Goal: Task Accomplishment & Management: Use online tool/utility

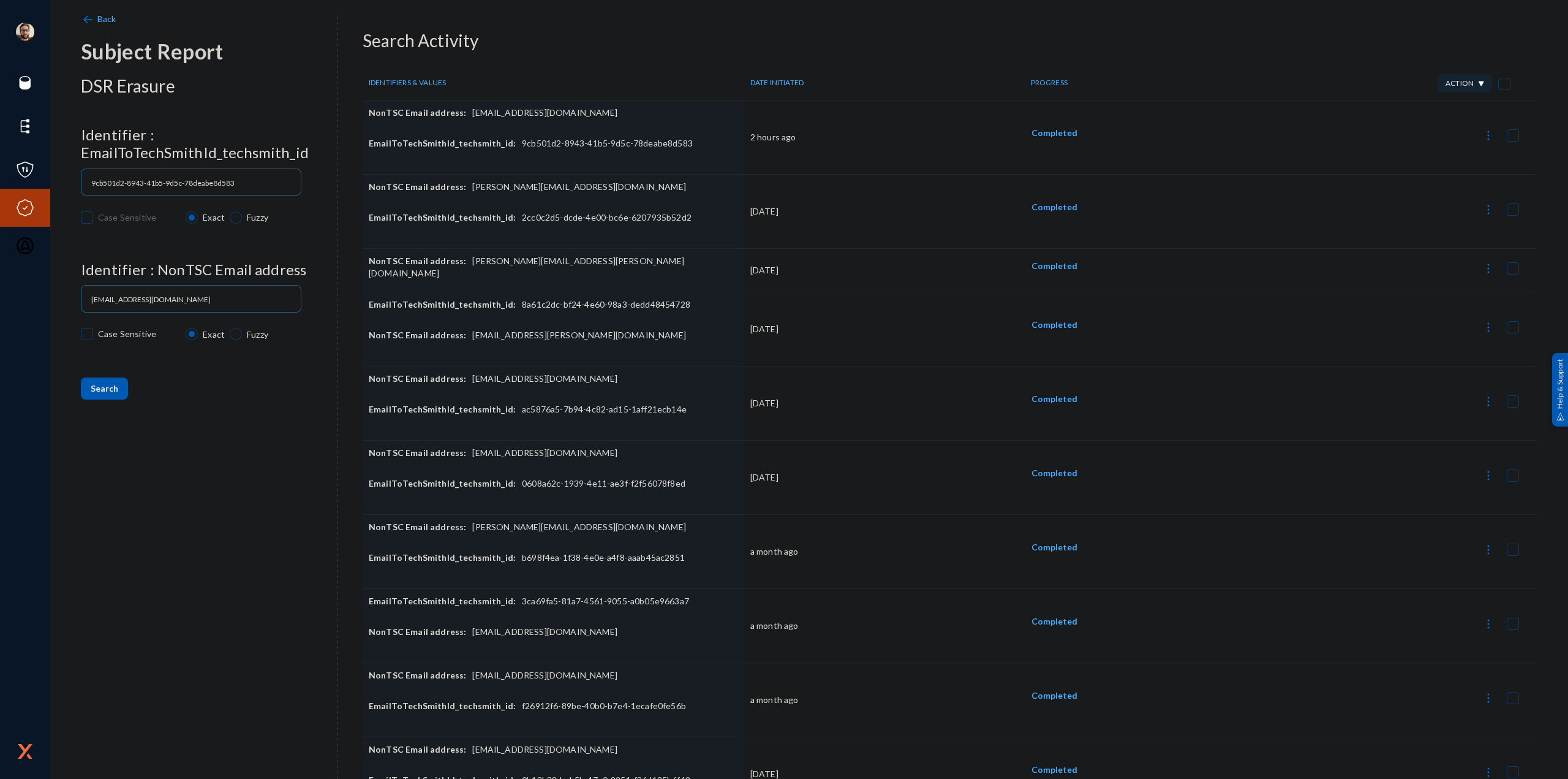
click at [1476, 139] on button at bounding box center [1488, 134] width 25 height 25
click at [1414, 222] on button "Report Progress" at bounding box center [1425, 224] width 133 height 29
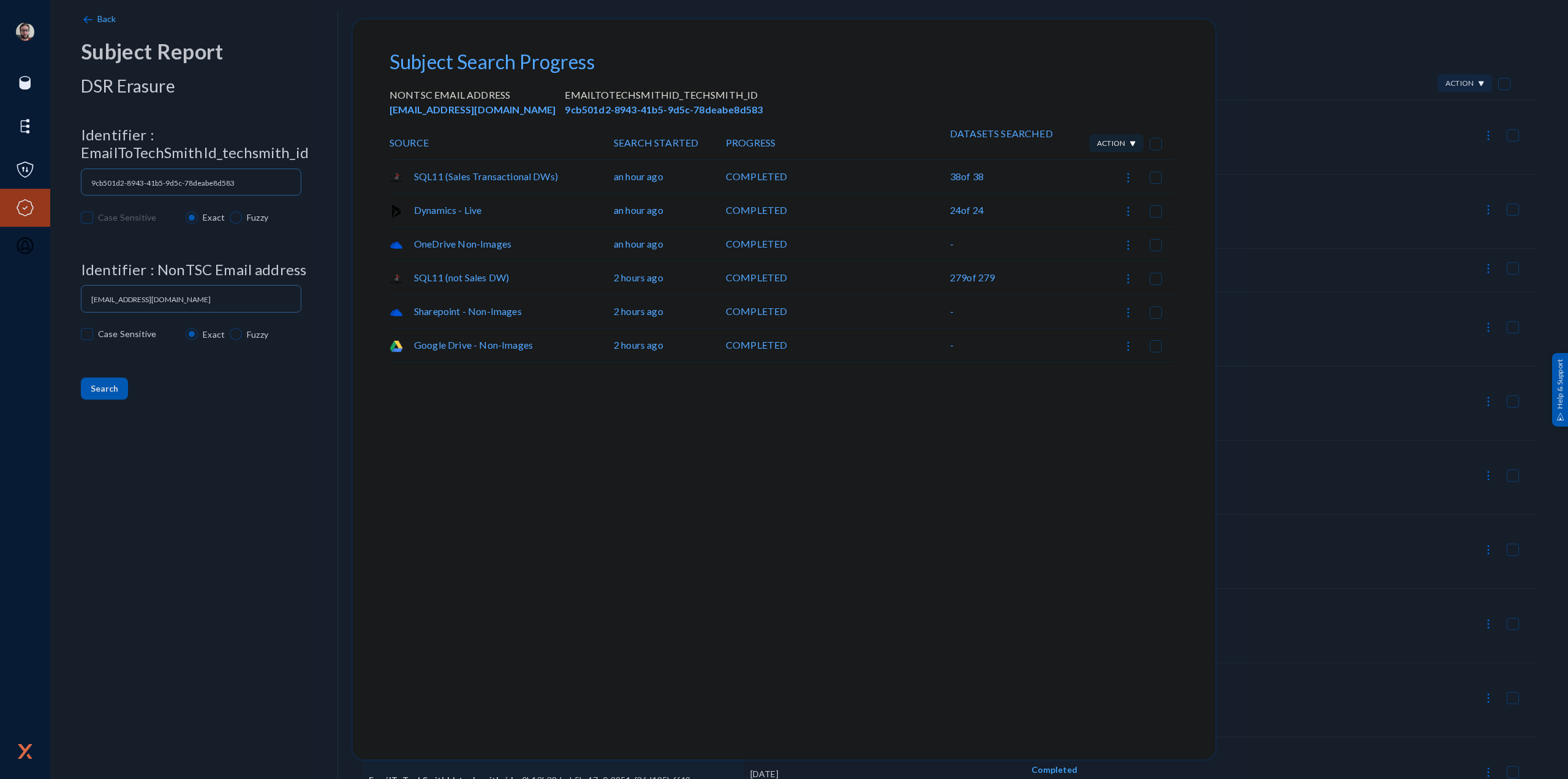
click at [1286, 174] on div at bounding box center [784, 389] width 1568 height 779
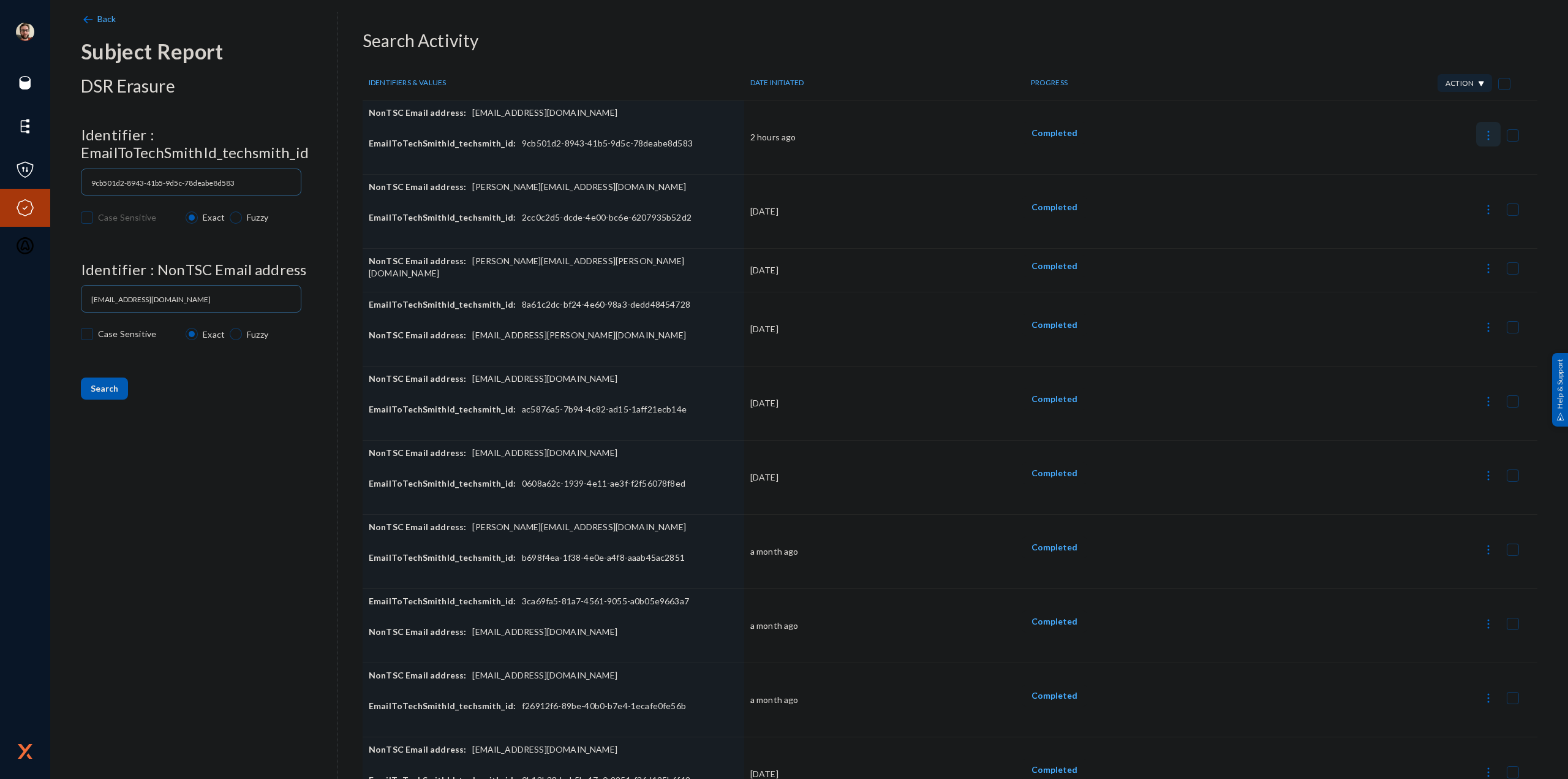
click at [1486, 133] on button at bounding box center [1488, 134] width 25 height 25
click at [1428, 196] on button "Download Datasets CSV" at bounding box center [1425, 195] width 133 height 29
checkbox input "false"
drag, startPoint x: 556, startPoint y: 119, endPoint x: 464, endPoint y: 123, distance: 92.1
click at [464, 123] on div "NonTSC Email address: [EMAIL_ADDRESS][DOMAIN_NAME]" at bounding box center [553, 121] width 369 height 31
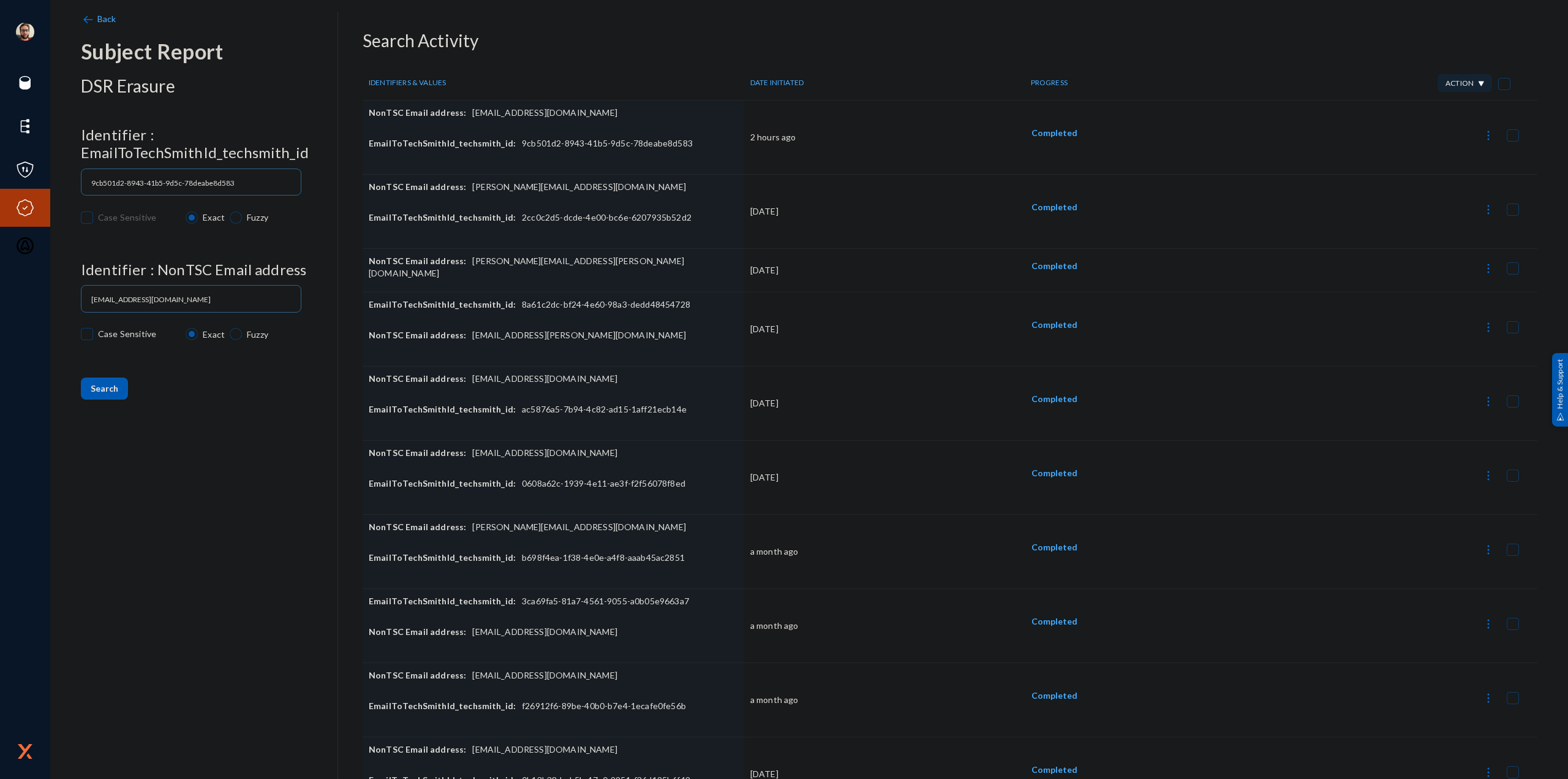
copy div "[EMAIL_ADDRESS][DOMAIN_NAME]"
